Goal: Information Seeking & Learning: Find specific fact

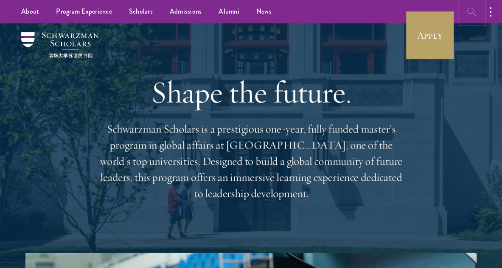
click at [471, 11] on icon "button" at bounding box center [472, 12] width 10 height 10
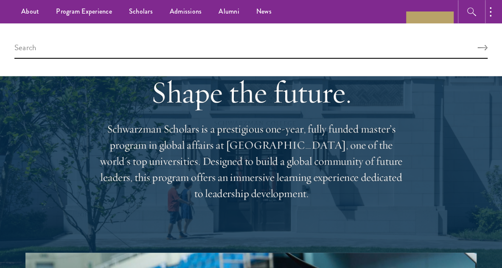
click at [460, 0] on button "button" at bounding box center [471, 11] width 23 height 23
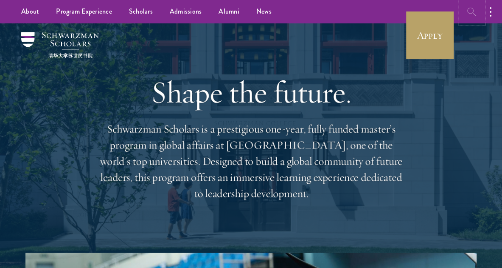
click at [474, 12] on icon "button" at bounding box center [472, 12] width 10 height 10
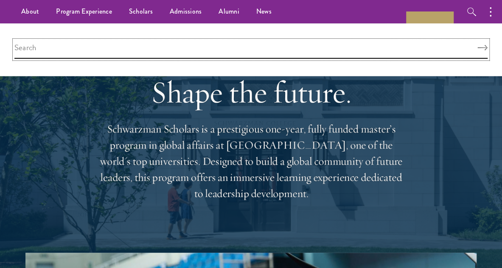
click at [134, 54] on input "search" at bounding box center [251, 49] width 474 height 18
type input "english language requirement"
click at [478, 45] on button "Search" at bounding box center [483, 48] width 10 height 6
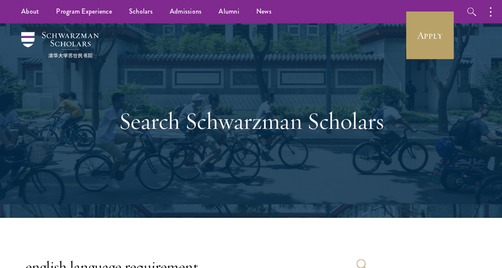
drag, startPoint x: 247, startPoint y: 159, endPoint x: 215, endPoint y: 158, distance: 32.7
click at [215, 158] on div "Search Schwarzman Scholars" at bounding box center [251, 121] width 293 height 132
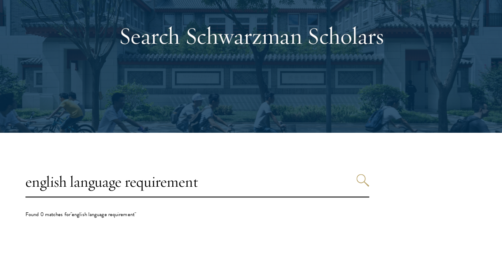
scroll to position [136, 0]
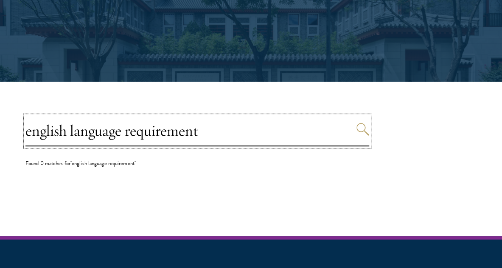
click at [67, 126] on input "english language requirement" at bounding box center [197, 131] width 344 height 31
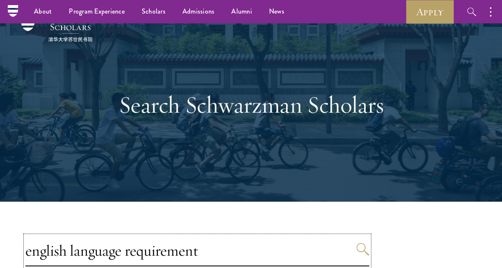
scroll to position [0, 0]
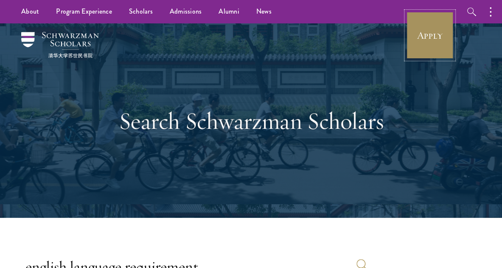
click at [426, 39] on link "Apply" at bounding box center [430, 35] width 48 height 48
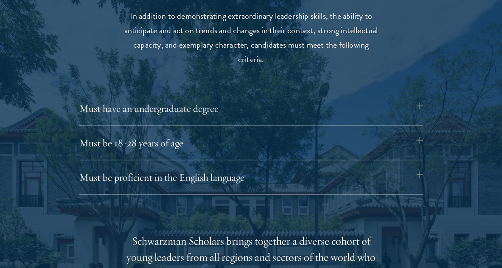
scroll to position [1180, 0]
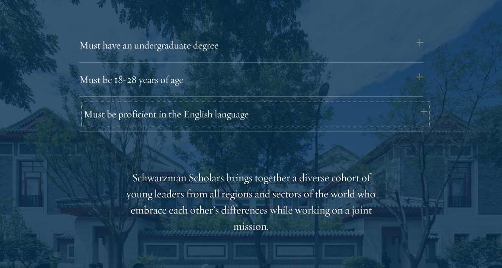
click at [419, 106] on button "Must be proficient in the English language" at bounding box center [256, 114] width 344 height 20
